Goal: Navigation & Orientation: Find specific page/section

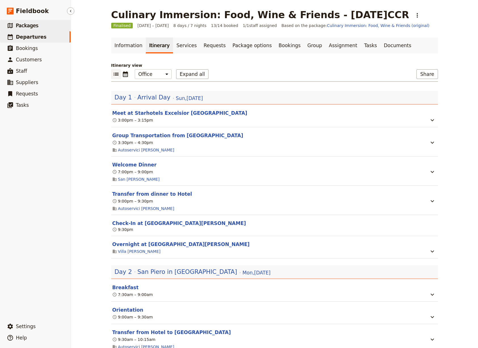
click at [28, 23] on span "Packages" at bounding box center [27, 26] width 22 height 6
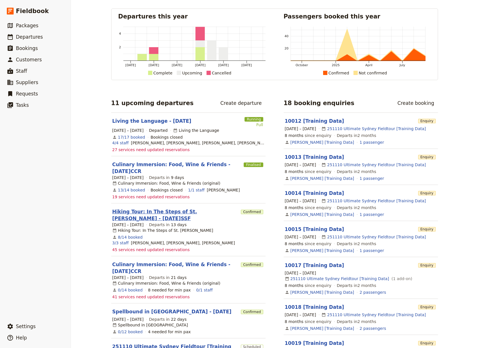
scroll to position [24, 0]
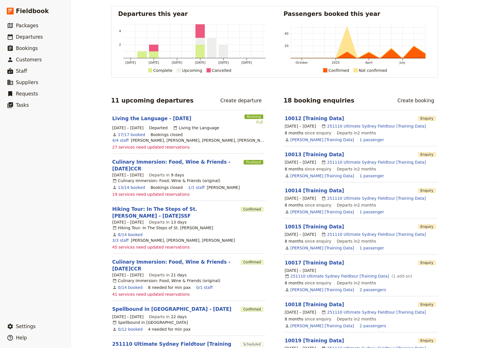
click at [129, 258] on link "Culinary Immersion: Food, Wine & Friends - [DATE]CCR" at bounding box center [175, 265] width 127 height 14
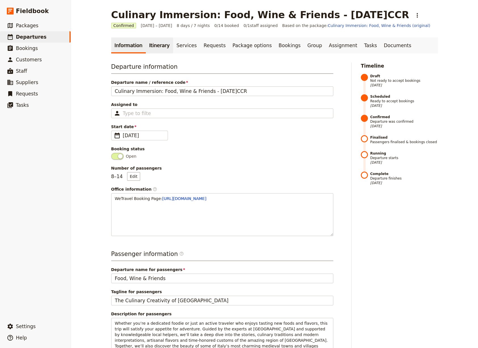
click at [152, 45] on link "Itinerary" at bounding box center [159, 45] width 27 height 16
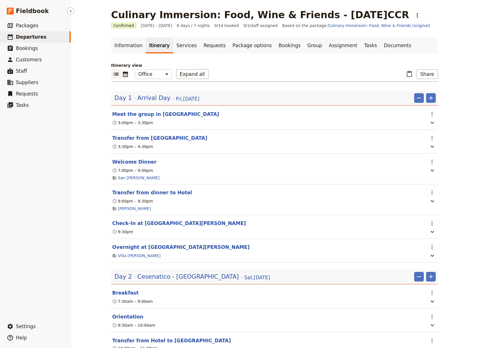
click at [65, 138] on ul "​ Packages ​ Departures ​ Bookings ​ Customers ​ Staff ​ Suppliers ​ Requests ​…" at bounding box center [35, 169] width 71 height 298
